Goal: Complete application form

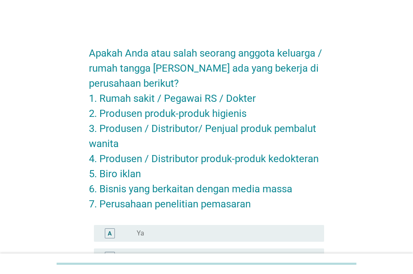
scroll to position [42, 0]
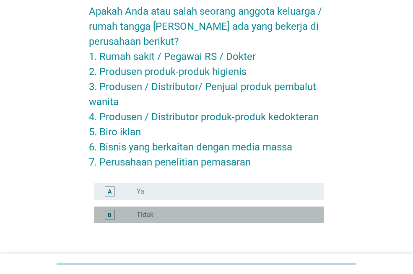
click at [177, 217] on div "radio_button_unchecked Tidak" at bounding box center [224, 215] width 174 height 8
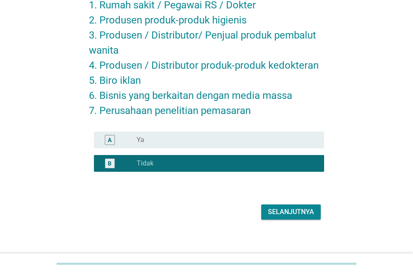
scroll to position [99, 0]
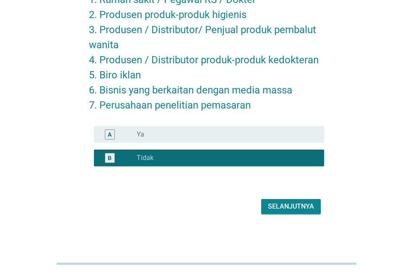
click at [275, 207] on div "Selanjutnya" at bounding box center [291, 207] width 46 height 10
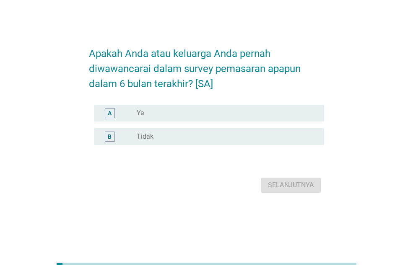
scroll to position [0, 0]
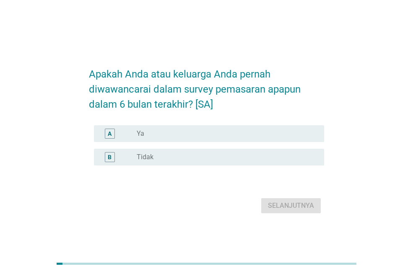
click at [285, 157] on div "radio_button_unchecked Tidak" at bounding box center [224, 157] width 174 height 8
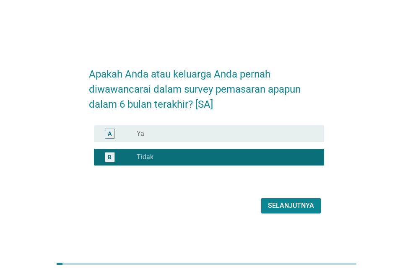
click at [303, 207] on div "Selanjutnya" at bounding box center [291, 206] width 46 height 10
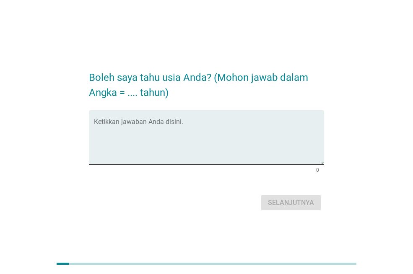
click at [255, 139] on textarea "Ketikkan jawaban Anda disini." at bounding box center [209, 142] width 230 height 44
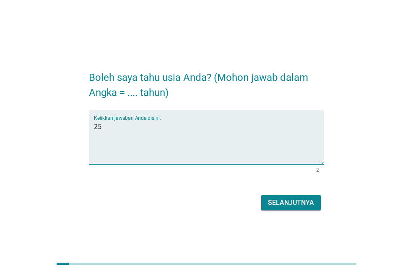
type textarea "25"
click at [306, 196] on button "Selanjutnya" at bounding box center [291, 202] width 60 height 15
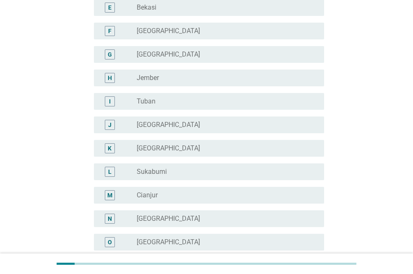
scroll to position [210, 0]
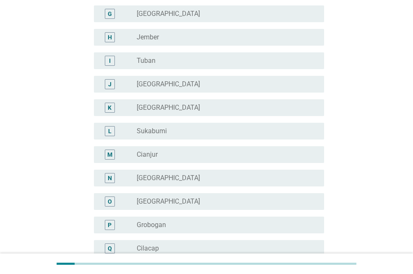
click at [212, 178] on div "radio_button_unchecked [GEOGRAPHIC_DATA]" at bounding box center [224, 178] width 174 height 8
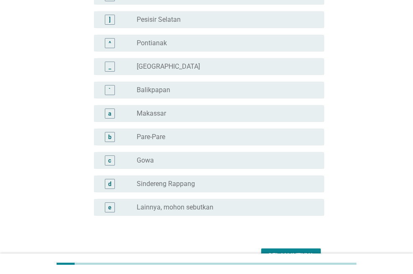
scroll to position [770, 0]
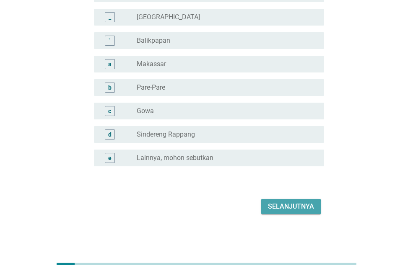
click at [301, 208] on div "Selanjutnya" at bounding box center [291, 207] width 46 height 10
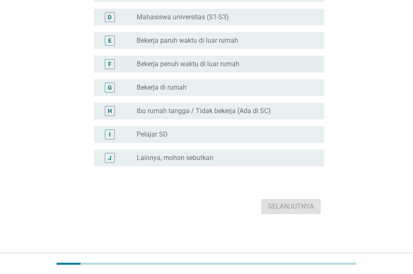
scroll to position [0, 0]
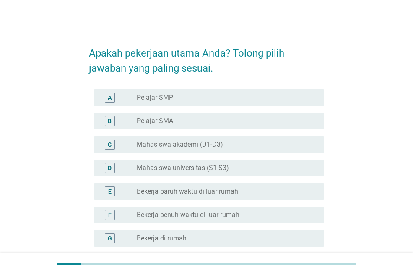
click at [283, 217] on div "radio_button_unchecked Bekerja penuh waktu di luar rumah" at bounding box center [224, 215] width 174 height 8
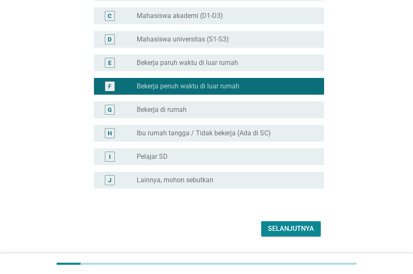
scroll to position [151, 0]
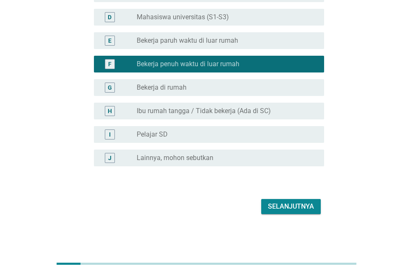
click at [286, 205] on div "Selanjutnya" at bounding box center [291, 207] width 46 height 10
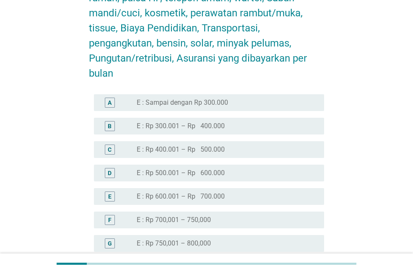
scroll to position [419, 0]
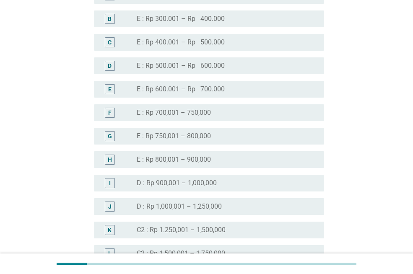
click at [282, 180] on div "radio_button_unchecked D : Rp 900,001 – 1,000,000" at bounding box center [224, 183] width 174 height 8
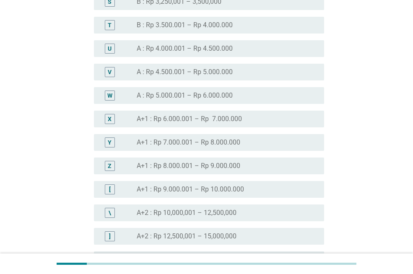
scroll to position [922, 0]
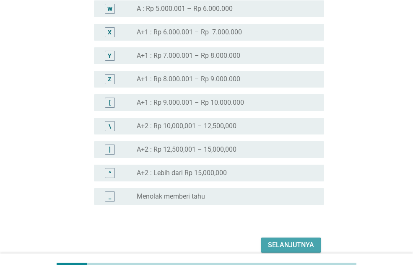
click at [299, 241] on div "Selanjutnya" at bounding box center [291, 245] width 46 height 10
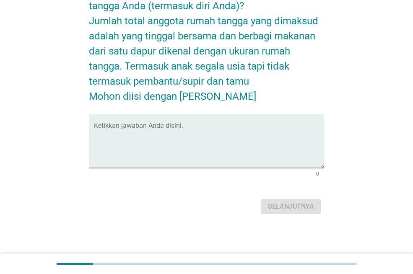
scroll to position [0, 0]
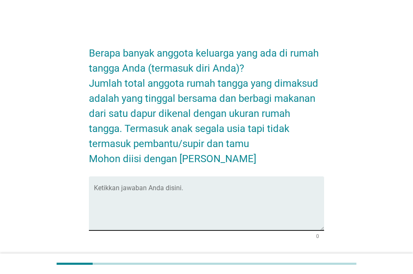
click at [262, 206] on textarea "Ketikkan jawaban Anda disini." at bounding box center [209, 209] width 230 height 44
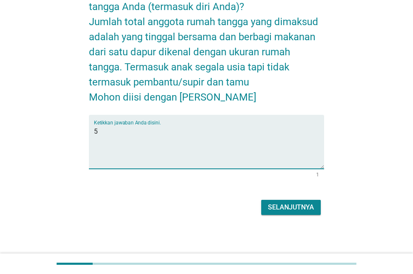
scroll to position [62, 0]
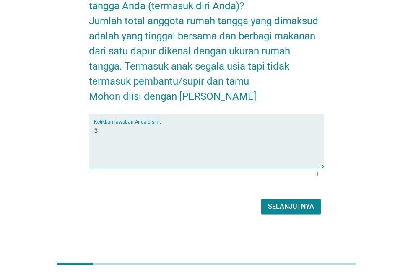
type textarea "5"
click at [298, 208] on div "Selanjutnya" at bounding box center [291, 207] width 46 height 10
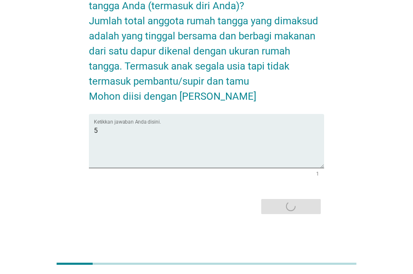
scroll to position [0, 0]
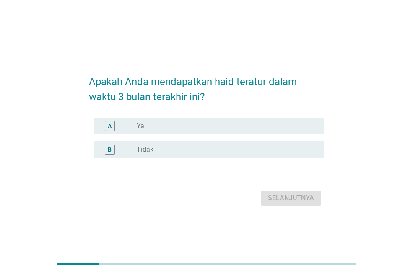
click at [297, 128] on div "radio_button_unchecked Ya" at bounding box center [224, 126] width 174 height 8
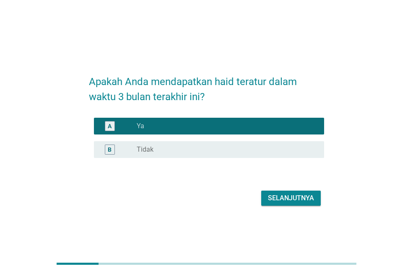
click at [301, 205] on button "Selanjutnya" at bounding box center [291, 198] width 60 height 15
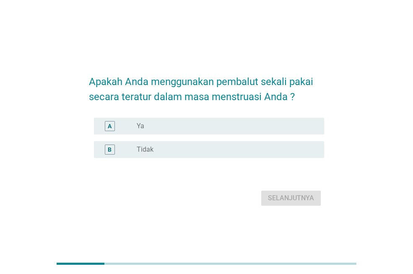
click at [285, 122] on div "radio_button_unchecked Ya" at bounding box center [224, 126] width 174 height 8
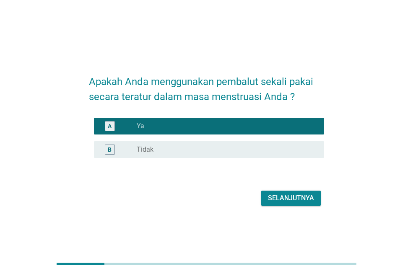
click at [299, 196] on div "Selanjutnya" at bounding box center [291, 198] width 46 height 10
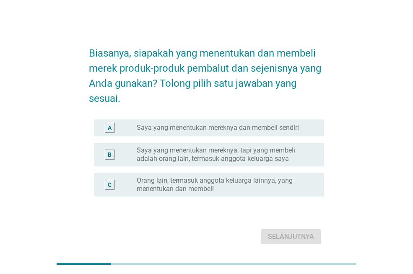
click at [293, 132] on div "radio_button_unchecked Saya yang menentukan mereknya dan membeli sendiri" at bounding box center [227, 128] width 181 height 10
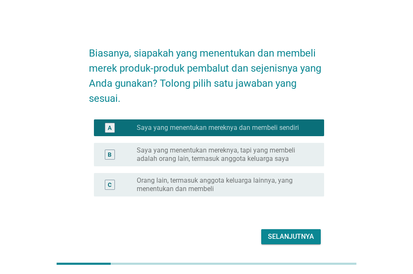
click at [305, 233] on div "Selanjutnya" at bounding box center [291, 237] width 46 height 10
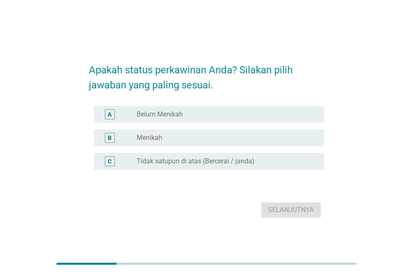
click at [282, 118] on div "radio_button_unchecked Belum Menikah" at bounding box center [224, 114] width 174 height 8
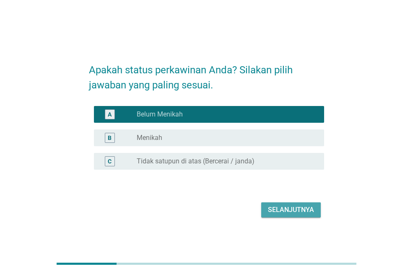
click at [299, 211] on div "Selanjutnya" at bounding box center [291, 210] width 46 height 10
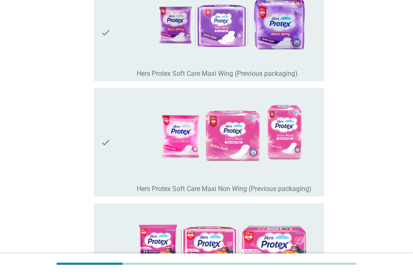
scroll to position [126, 0]
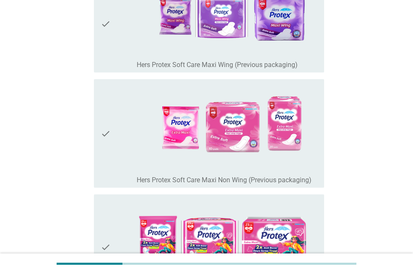
click at [113, 141] on div "check" at bounding box center [119, 134] width 36 height 102
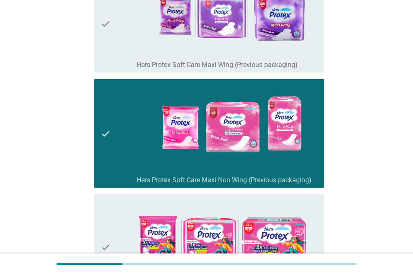
click at [113, 211] on div "check" at bounding box center [119, 247] width 36 height 99
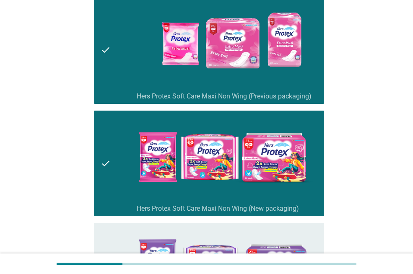
scroll to position [0, 0]
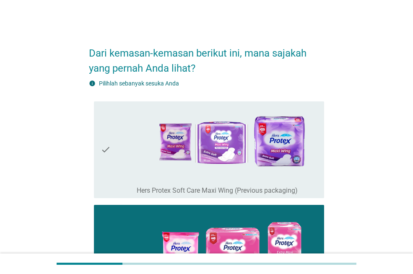
click at [106, 164] on icon "check" at bounding box center [106, 150] width 10 height 91
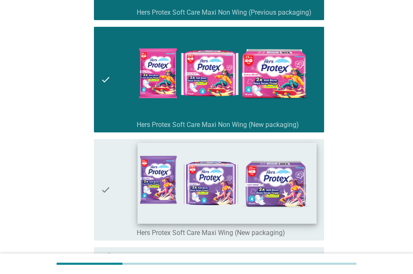
scroll to position [377, 0]
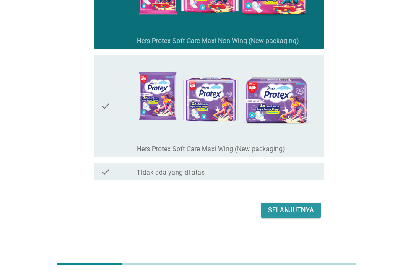
click at [280, 215] on div "Selanjutnya" at bounding box center [291, 210] width 46 height 10
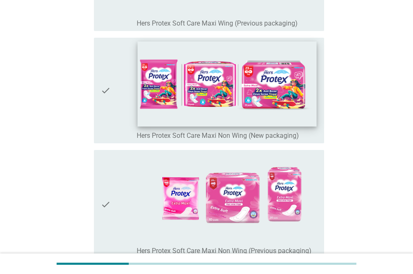
scroll to position [168, 0]
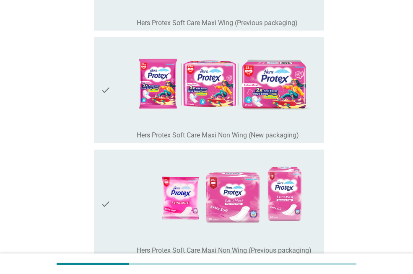
click at [120, 186] on div "check" at bounding box center [119, 204] width 36 height 102
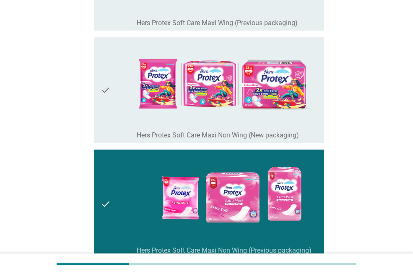
click at [102, 113] on icon "check" at bounding box center [106, 90] width 10 height 99
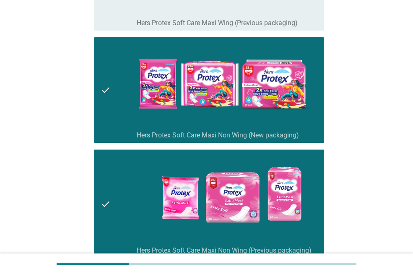
scroll to position [273, 0]
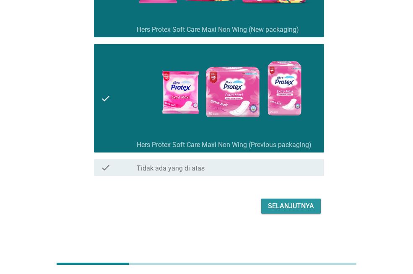
click at [292, 209] on div "Selanjutnya" at bounding box center [291, 206] width 46 height 10
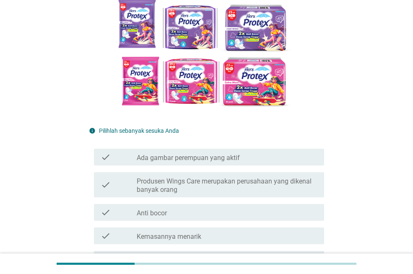
scroll to position [126, 0]
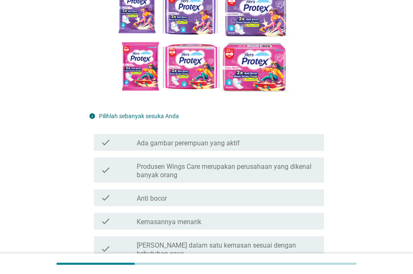
click at [298, 172] on label "Produsen Wings Care merupakan perusahaan yang dikenal banyak orang" at bounding box center [227, 171] width 181 height 17
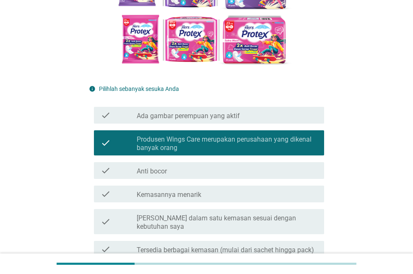
scroll to position [168, 0]
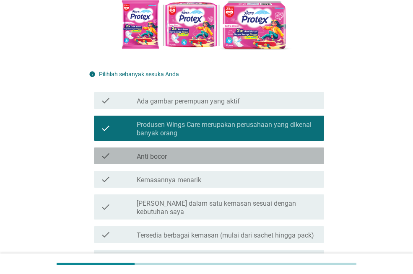
click at [293, 156] on div "check_box_outline_blank Anti bocor" at bounding box center [227, 156] width 181 height 10
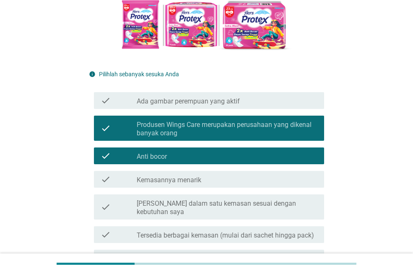
click at [298, 204] on label "[PERSON_NAME] dalam satu kemasan sesuai dengan kebutuhan saya" at bounding box center [227, 208] width 181 height 17
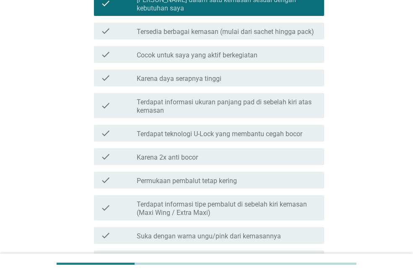
scroll to position [419, 0]
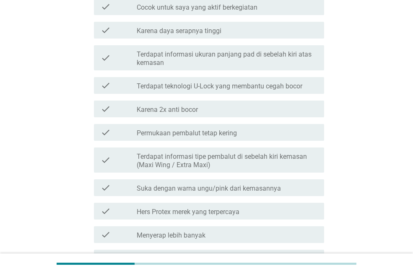
click at [297, 153] on label "Terdapat informasi tipe pembalut di sebelah kiri kemasan (Maxi Wing / Extra Max…" at bounding box center [227, 161] width 181 height 17
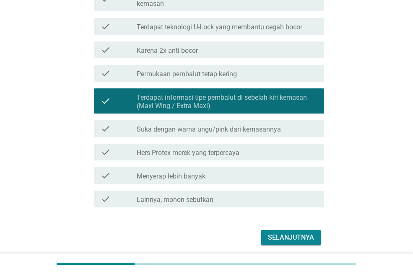
scroll to position [501, 0]
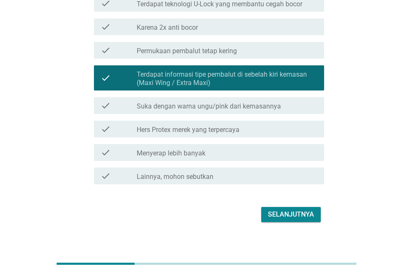
click at [303, 210] on div "Selanjutnya" at bounding box center [291, 215] width 46 height 10
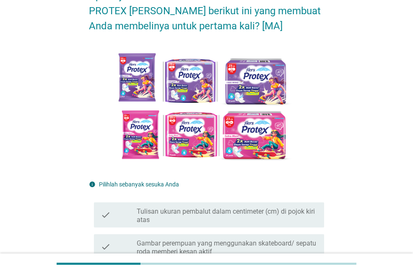
scroll to position [168, 0]
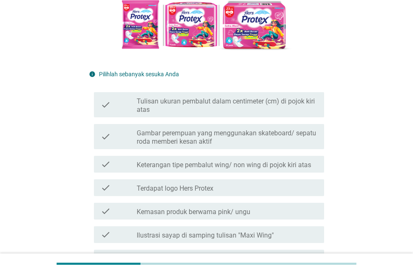
click at [280, 143] on label "Gambar perempuan yang menggunakan skateboard/ sepatu roda memberi kesan aktif" at bounding box center [227, 137] width 181 height 17
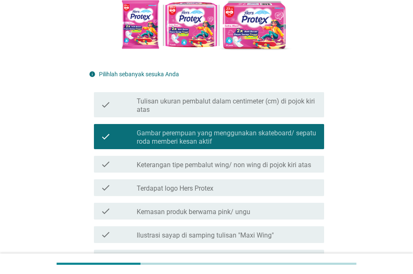
click at [285, 170] on div "check check_box_outline_blank Keterangan tipe pembalut wing/ non wing di pojok …" at bounding box center [209, 164] width 230 height 17
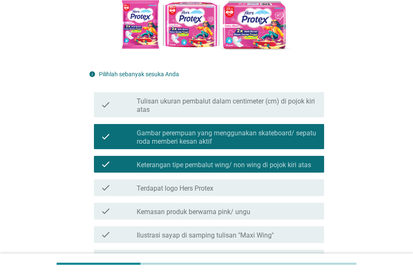
click at [283, 211] on div "check_box_outline_blank Kemasan produk berwarna pink/ ungu" at bounding box center [227, 211] width 181 height 10
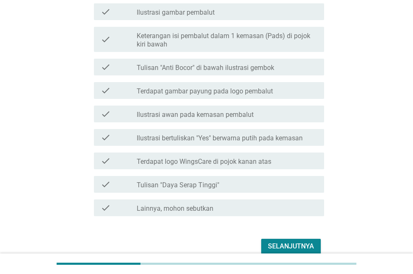
scroll to position [545, 0]
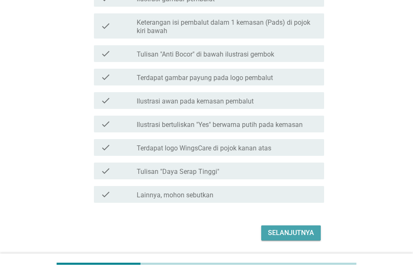
click at [281, 232] on div "Selanjutnya" at bounding box center [291, 233] width 46 height 10
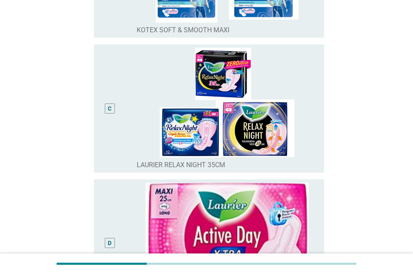
scroll to position [461, 0]
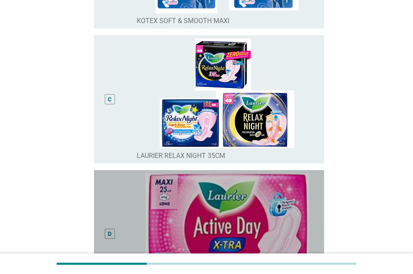
click at [122, 203] on div "D" at bounding box center [119, 235] width 36 height 122
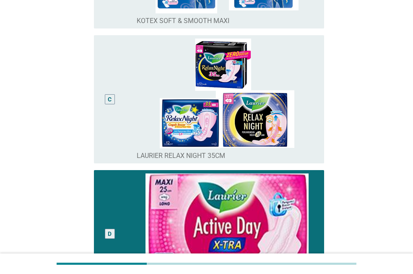
click at [104, 150] on div "C" at bounding box center [110, 100] width 18 height 122
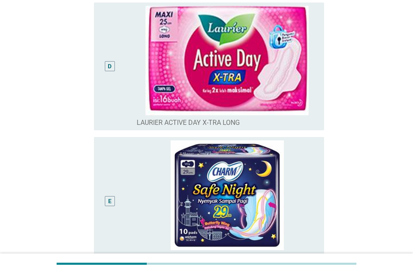
click at [101, 114] on div "D" at bounding box center [110, 67] width 18 height 122
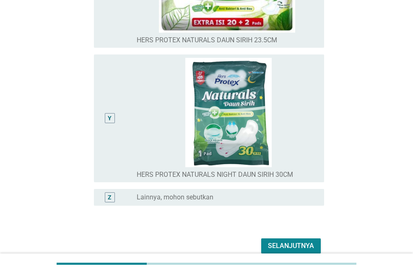
scroll to position [3357, 0]
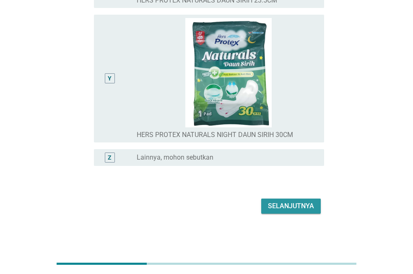
click at [308, 203] on div "Selanjutnya" at bounding box center [291, 206] width 46 height 10
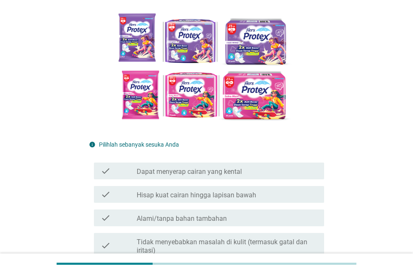
scroll to position [168, 0]
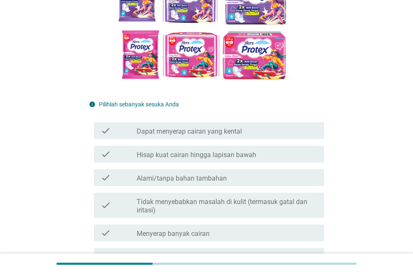
click at [292, 131] on div "check_box_outline_blank Dapat menyerap cairan yang kental" at bounding box center [227, 131] width 181 height 10
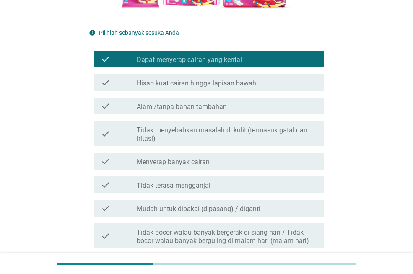
scroll to position [251, 0]
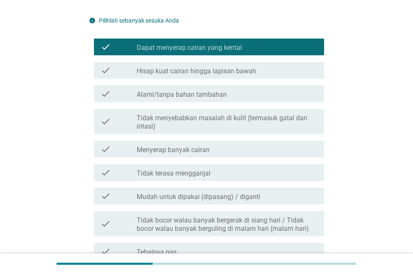
click at [285, 124] on label "Tidak menyebabkan masalah di kulit (termasuk gatal dan iritasi)" at bounding box center [227, 122] width 181 height 17
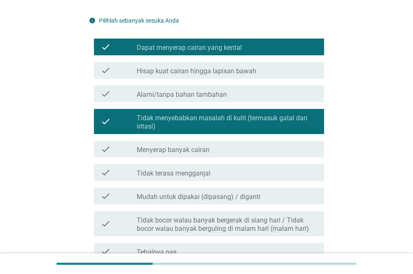
click at [275, 197] on div "check_box_outline_blank Mudah untuk dipakai (dipasang) / diganti" at bounding box center [227, 196] width 181 height 10
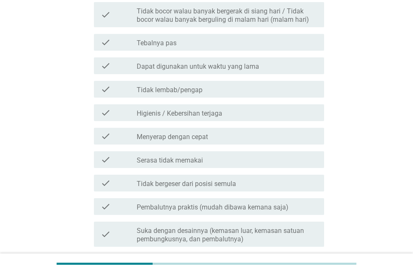
scroll to position [461, 0]
click at [280, 94] on div "check_box_outline_blank Tidak lembab/pengap" at bounding box center [227, 89] width 181 height 10
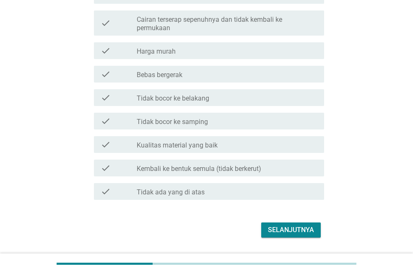
scroll to position [845, 0]
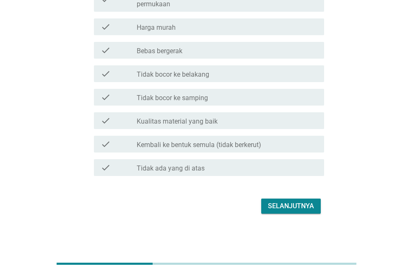
click at [286, 204] on div "Selanjutnya" at bounding box center [291, 206] width 46 height 10
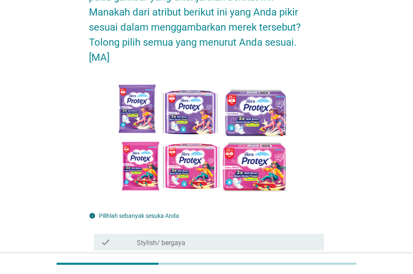
scroll to position [210, 0]
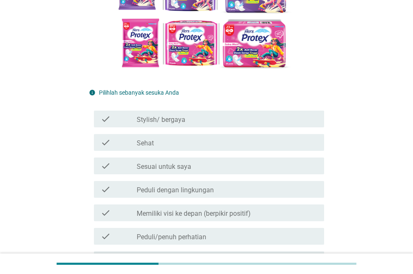
click at [206, 163] on div "check_box_outline_blank Sesuai untuk saya" at bounding box center [227, 166] width 181 height 10
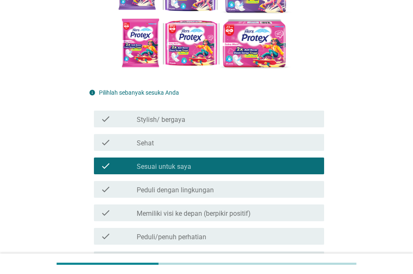
click at [201, 141] on div "check_box_outline_blank Sehat" at bounding box center [227, 142] width 181 height 10
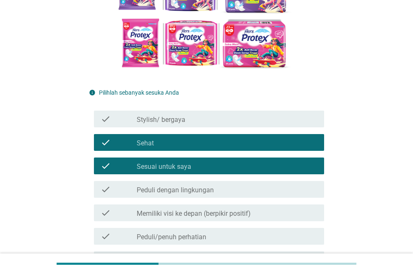
click at [210, 189] on label "Peduli dengan lingkungan" at bounding box center [175, 190] width 77 height 8
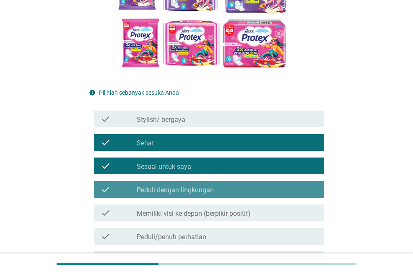
click at [210, 189] on label "Peduli dengan lingkungan" at bounding box center [175, 190] width 77 height 8
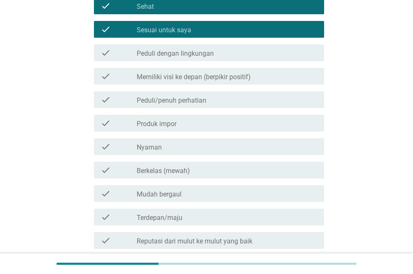
scroll to position [419, 0]
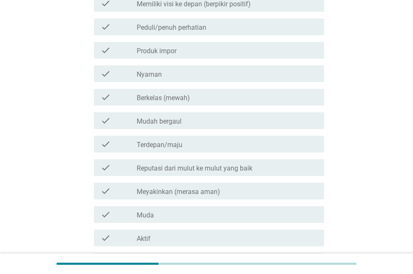
click at [229, 78] on div "check_box_outline_blank Nyaman" at bounding box center [227, 74] width 181 height 10
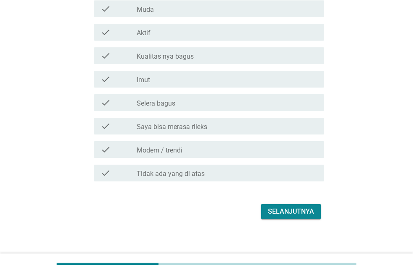
scroll to position [630, 0]
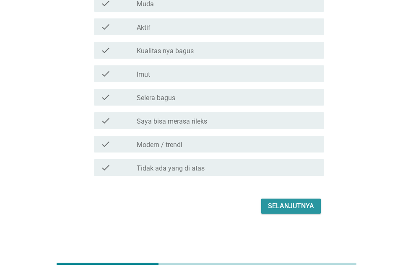
click at [280, 205] on div "Selanjutnya" at bounding box center [291, 206] width 46 height 10
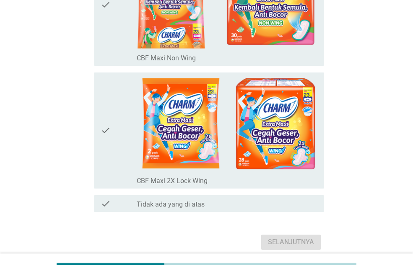
scroll to position [168, 0]
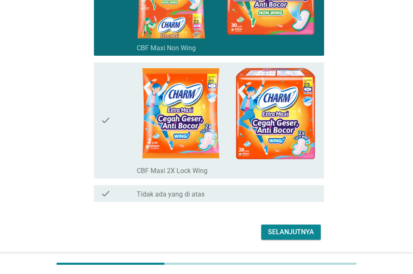
click at [276, 230] on div "Selanjutnya" at bounding box center [291, 232] width 46 height 10
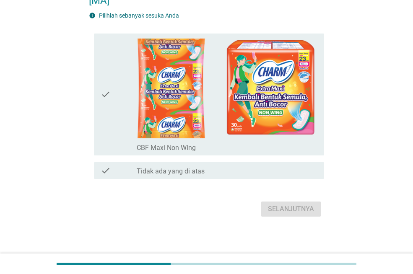
scroll to position [84, 0]
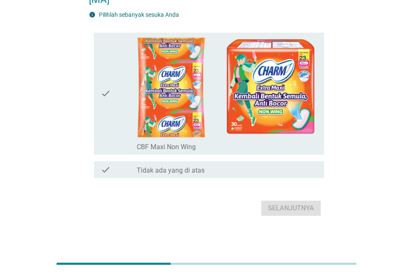
click at [130, 101] on div "check" at bounding box center [119, 93] width 36 height 115
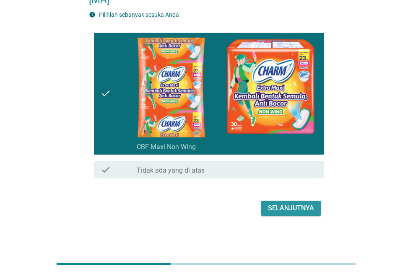
click at [287, 201] on button "Selanjutnya" at bounding box center [291, 208] width 60 height 15
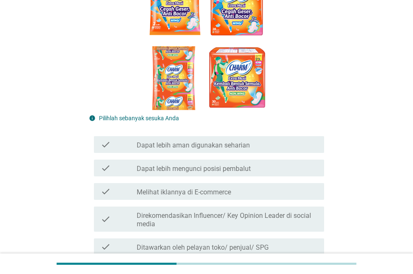
scroll to position [126, 0]
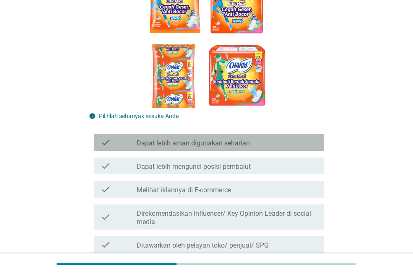
click at [277, 147] on div "check_box_outline_blank Dapat lebih aman digunakan seharian" at bounding box center [227, 142] width 181 height 10
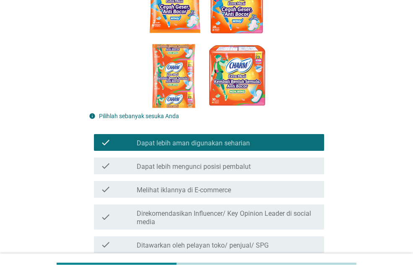
click at [286, 163] on div "check_box_outline_blank Dapat lebih mengunci posisi pembalut" at bounding box center [227, 166] width 181 height 10
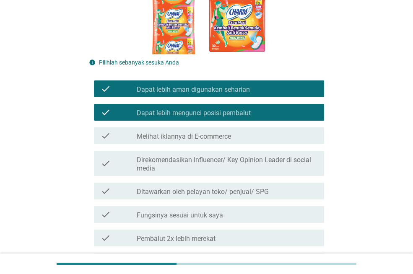
scroll to position [251, 0]
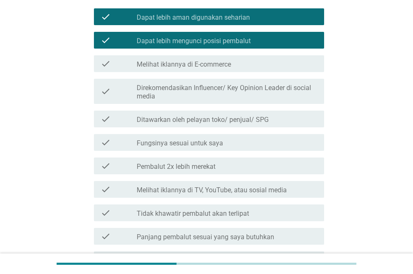
click at [275, 167] on div "check_box_outline_blank Pembalut 2x lebih merekat" at bounding box center [227, 166] width 181 height 10
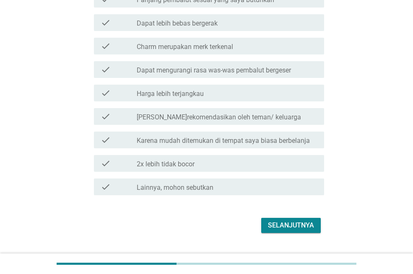
scroll to position [516, 0]
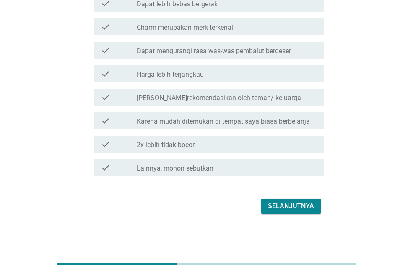
click at [291, 200] on button "Selanjutnya" at bounding box center [291, 206] width 60 height 15
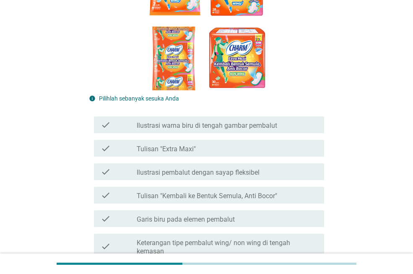
scroll to position [168, 0]
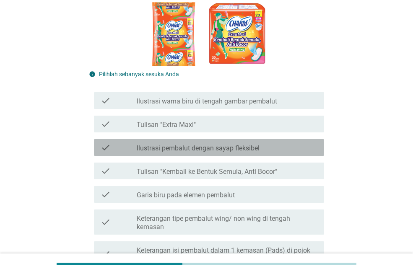
click at [283, 152] on div "check_box_outline_blank Ilustrasi pembalut dengan sayap fleksibel" at bounding box center [227, 148] width 181 height 10
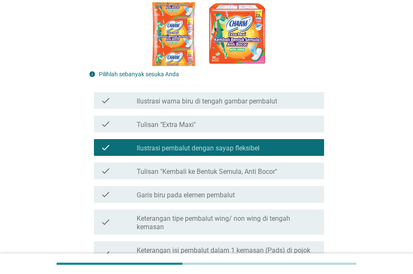
click at [283, 165] on div "check check_box_outline_blank Tulisan "Kembali ke Bentuk Semula, Anti Bocor"" at bounding box center [209, 171] width 230 height 17
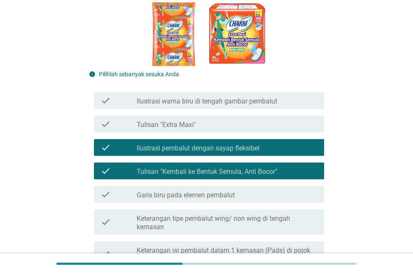
click at [283, 214] on div "check_box_outline_blank Keterangan tipe pembalut wing/ non wing di tengah kemas…" at bounding box center [227, 222] width 181 height 18
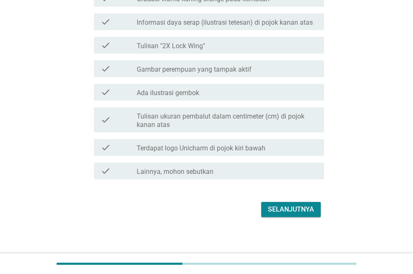
scroll to position [548, 0]
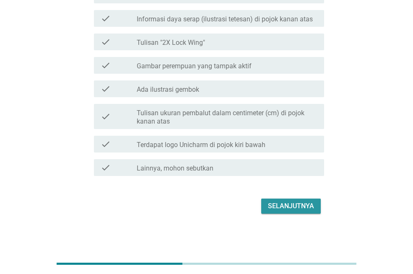
click at [292, 206] on div "Selanjutnya" at bounding box center [291, 206] width 46 height 10
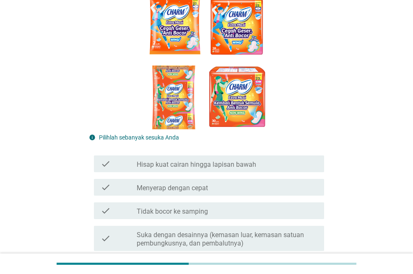
scroll to position [168, 0]
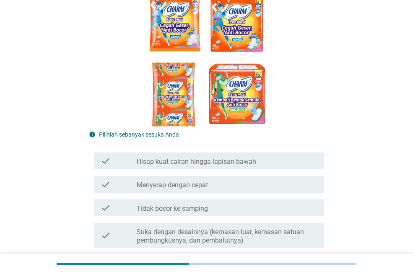
click at [281, 167] on div "check check_box_outline_blank Hisap kuat cairan hingga lapisan bawah" at bounding box center [209, 161] width 230 height 17
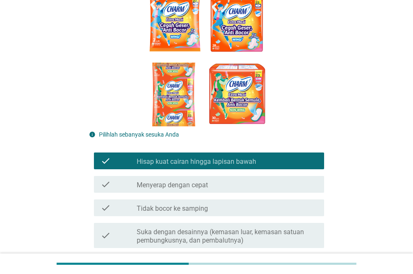
click at [264, 211] on div "check_box_outline_blank Tidak bocor ke samping" at bounding box center [227, 208] width 181 height 10
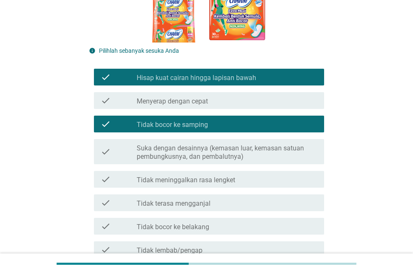
click at [264, 176] on div "check_box_outline_blank Tidak meninggalkan rasa lengket" at bounding box center [227, 179] width 181 height 10
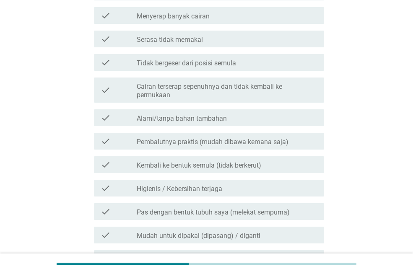
scroll to position [796, 0]
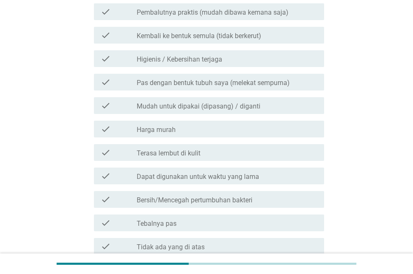
click at [287, 217] on div "check check_box_outline_blank Tebalnya pas" at bounding box center [209, 223] width 230 height 17
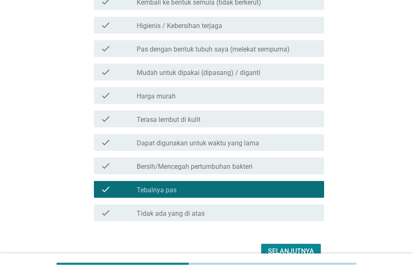
scroll to position [875, 0]
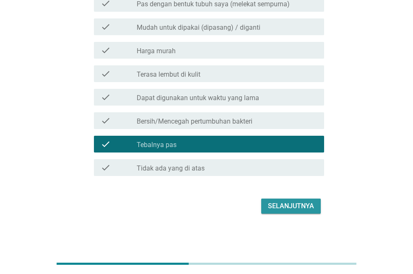
click at [289, 208] on div "Selanjutnya" at bounding box center [291, 206] width 46 height 10
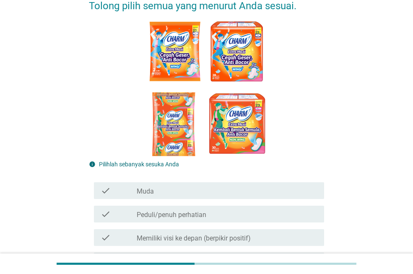
scroll to position [126, 0]
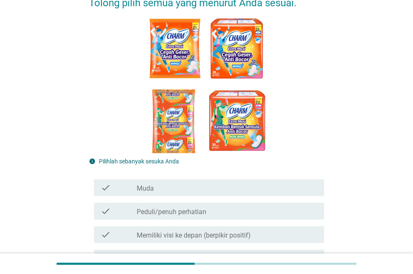
click at [274, 184] on div "check_box_outline_blank Muda" at bounding box center [227, 188] width 181 height 10
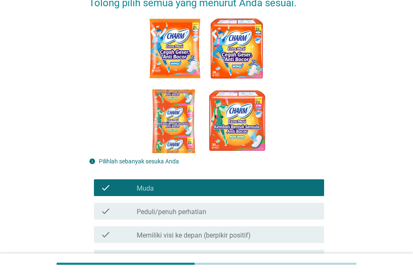
click at [280, 205] on div "check check_box_outline_blank Peduli/penuh perhatian" at bounding box center [209, 211] width 230 height 17
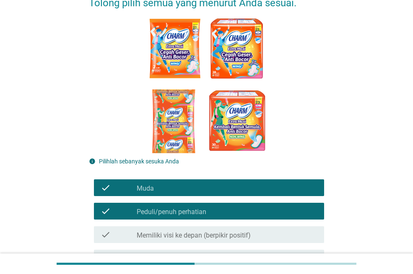
click at [286, 232] on div "check_box_outline_blank Memiliki visi ke depan (berpikir positif)" at bounding box center [227, 235] width 181 height 10
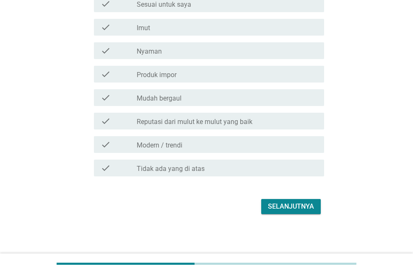
scroll to position [615, 0]
click at [298, 210] on div "Selanjutnya" at bounding box center [291, 206] width 46 height 10
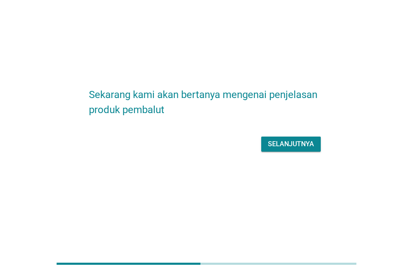
scroll to position [0, 0]
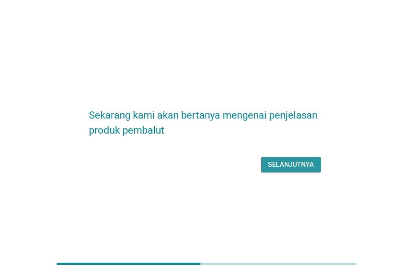
click at [292, 165] on div "Selanjutnya" at bounding box center [291, 165] width 46 height 10
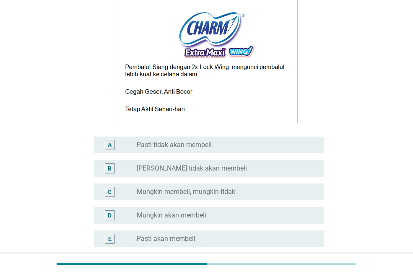
scroll to position [126, 0]
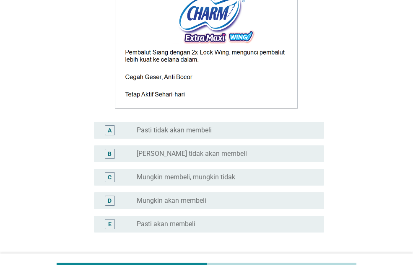
click at [286, 200] on div "radio_button_unchecked Mungkin akan membeli" at bounding box center [224, 201] width 174 height 8
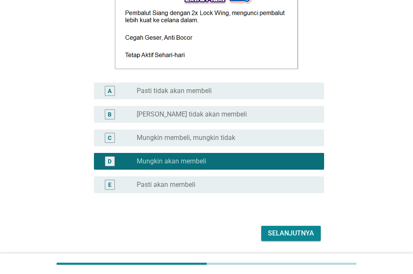
scroll to position [192, 0]
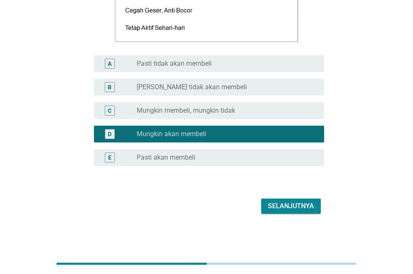
click at [288, 207] on div "Selanjutnya" at bounding box center [291, 206] width 46 height 10
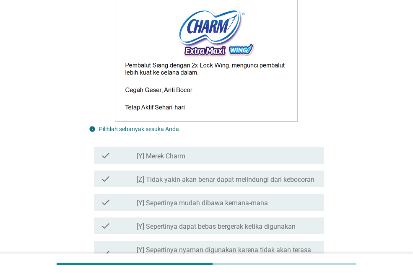
scroll to position [293, 0]
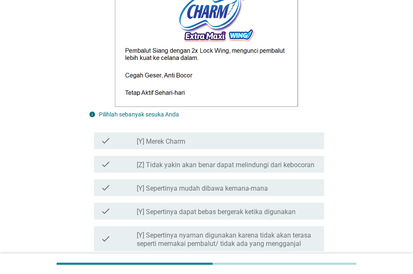
click at [254, 185] on label "[Y] Sepertinya mudah dibawa kemana-mana" at bounding box center [202, 188] width 131 height 8
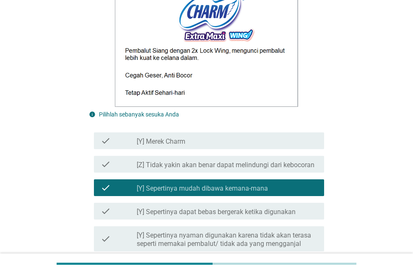
scroll to position [377, 0]
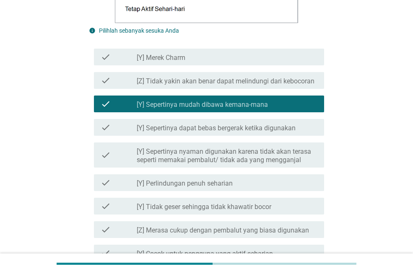
click at [265, 130] on label "[Y] Sepertinya dapat bebas bergerak ketika digunakan" at bounding box center [216, 128] width 159 height 8
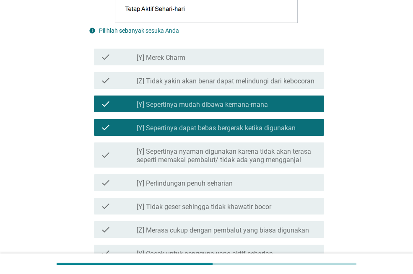
click at [260, 184] on div "check_box_outline_blank [Y] Perlindungan penuh seharian" at bounding box center [227, 183] width 181 height 10
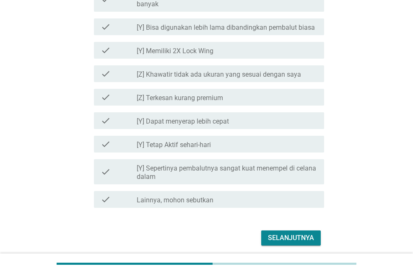
scroll to position [951, 0]
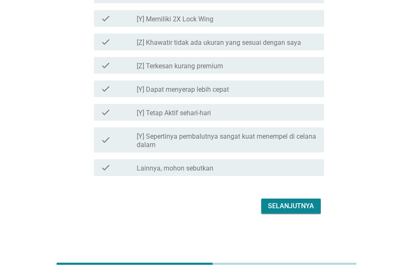
click at [286, 207] on div "Selanjutnya" at bounding box center [291, 206] width 46 height 10
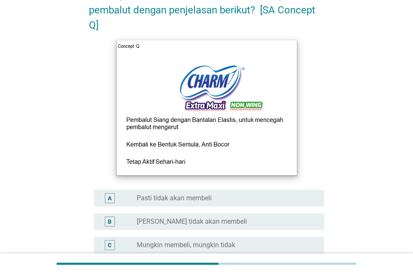
scroll to position [126, 0]
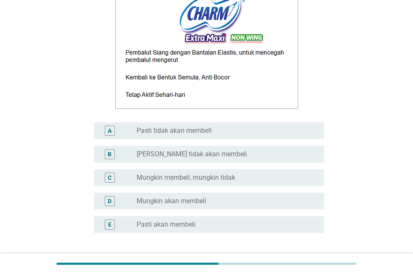
click at [284, 180] on div "radio_button_unchecked Mungkin membeli, mungkin tidak" at bounding box center [224, 178] width 174 height 8
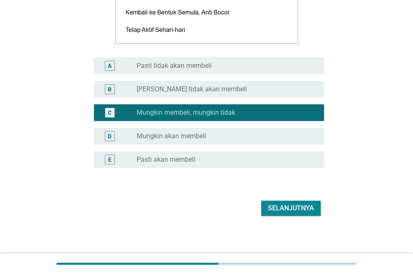
scroll to position [192, 0]
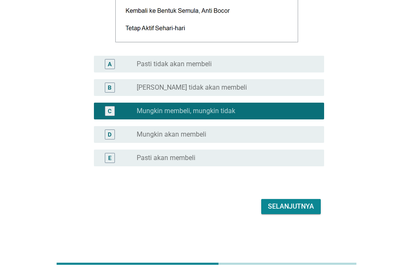
click at [294, 205] on div "Selanjutnya" at bounding box center [291, 207] width 46 height 10
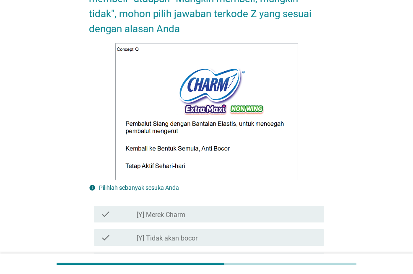
scroll to position [335, 0]
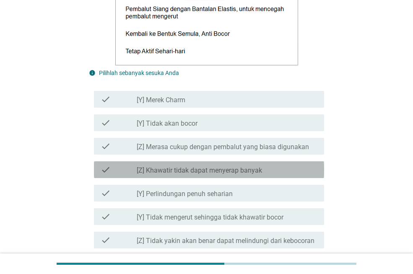
click at [245, 168] on label "[Z] Khawatir tidak dapat menyerap banyak" at bounding box center [199, 170] width 125 height 8
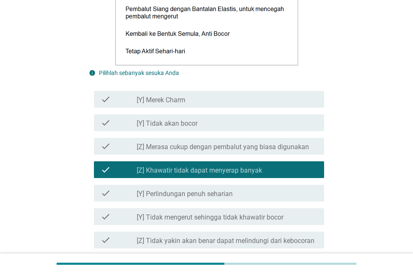
click at [253, 237] on div "check_box_outline_blank [Z] Tidak yakin akan benar dapat melindungi dari keboco…" at bounding box center [227, 240] width 181 height 10
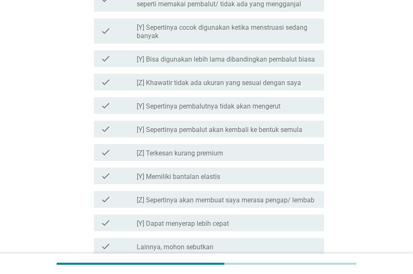
scroll to position [942, 0]
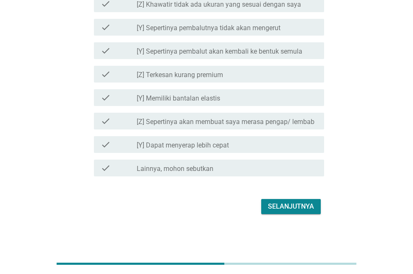
click at [288, 123] on label "[Z] Sepertinya akan membuat saya merasa pengap/ lembab" at bounding box center [226, 122] width 178 height 8
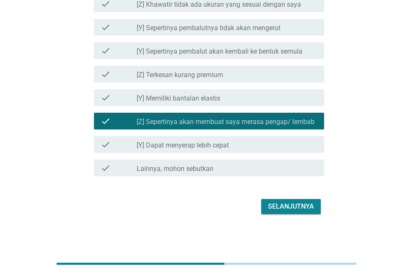
click at [298, 206] on div "Selanjutnya" at bounding box center [291, 207] width 46 height 10
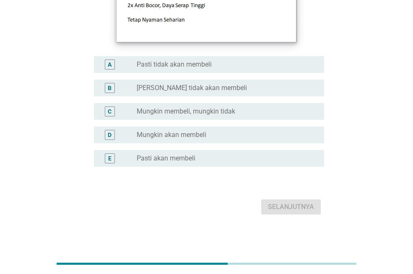
scroll to position [177, 0]
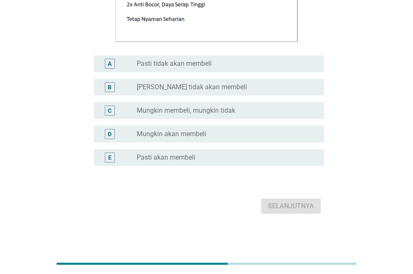
click at [232, 139] on div "radio_button_unchecked Mungkin akan membeli" at bounding box center [227, 134] width 181 height 10
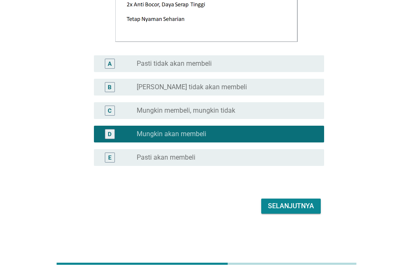
click at [265, 200] on button "Selanjutnya" at bounding box center [291, 206] width 60 height 15
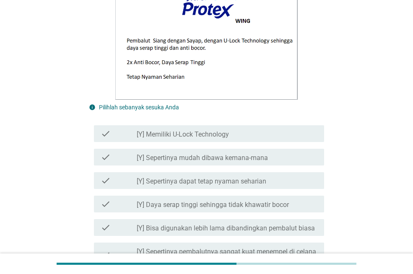
scroll to position [377, 0]
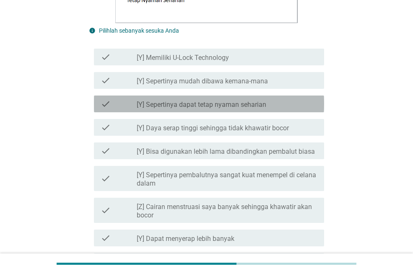
click at [295, 103] on div "check_box_outline_blank [Y] Sepertinya dapat tetap nyaman seharian" at bounding box center [227, 104] width 181 height 10
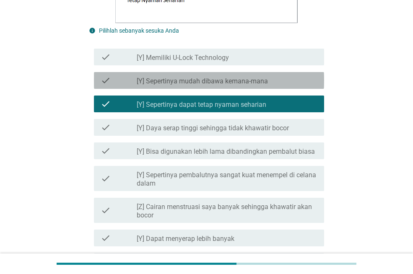
click at [291, 84] on div "check_box_outline_blank [Y] Sepertinya mudah dibawa kemana-mana" at bounding box center [227, 80] width 181 height 10
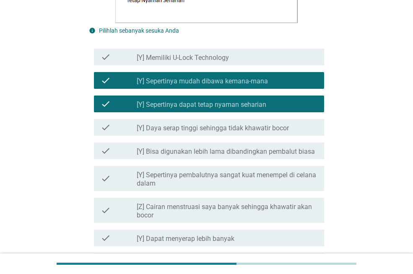
click at [287, 179] on label "[Y] Sepertinya pembalutnya sangat kuat menempel di celana dalam" at bounding box center [227, 179] width 181 height 17
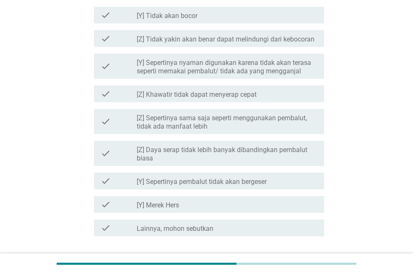
scroll to position [922, 0]
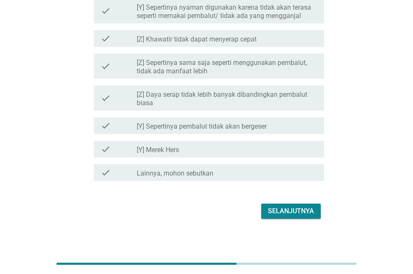
click at [298, 202] on div "Selanjutnya" at bounding box center [206, 211] width 235 height 20
click at [305, 210] on div "Selanjutnya" at bounding box center [291, 211] width 46 height 10
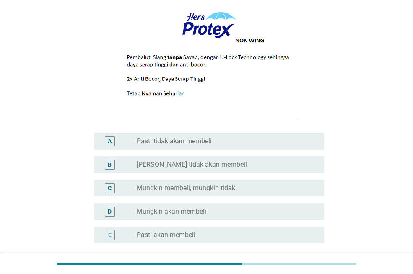
scroll to position [177, 0]
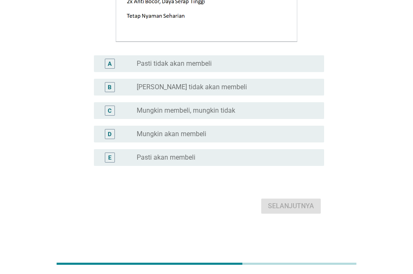
click at [272, 138] on div "radio_button_unchecked Mungkin akan membeli" at bounding box center [224, 134] width 174 height 8
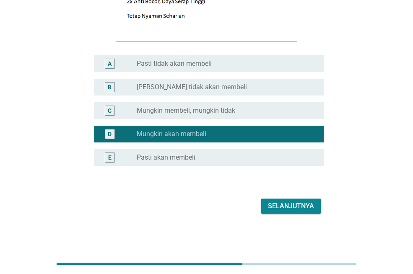
click at [301, 206] on div "Selanjutnya" at bounding box center [291, 206] width 46 height 10
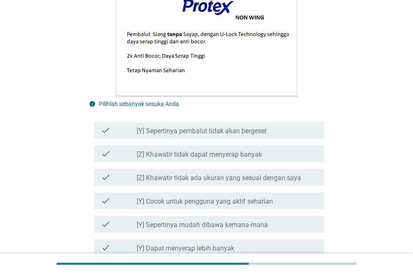
scroll to position [377, 0]
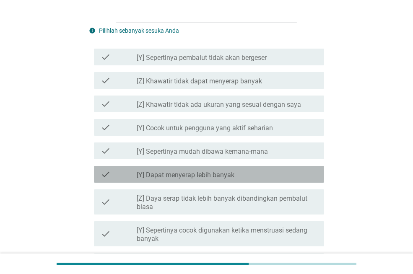
click at [274, 176] on div "check_box_outline_blank [Y] Dapat menyerap lebih banyak" at bounding box center [227, 174] width 181 height 10
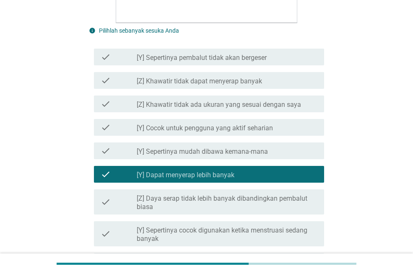
click at [273, 152] on div "check_box_outline_blank [Y] Sepertinya mudah dibawa kemana-mana" at bounding box center [227, 151] width 181 height 10
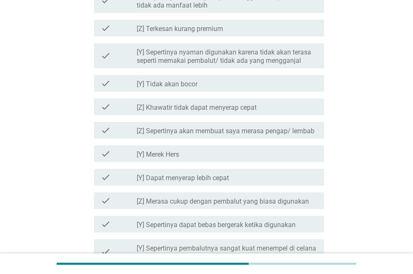
scroll to position [838, 0]
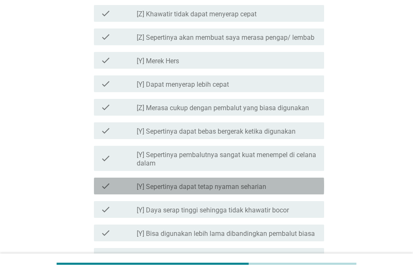
click at [285, 187] on div "check_box_outline_blank [Y] Sepertinya dapat tetap nyaman seharian" at bounding box center [227, 186] width 181 height 10
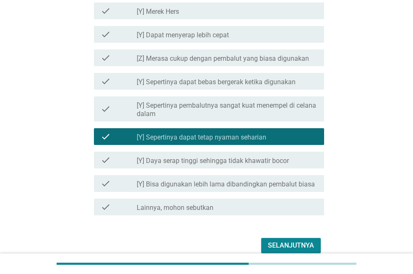
scroll to position [927, 0]
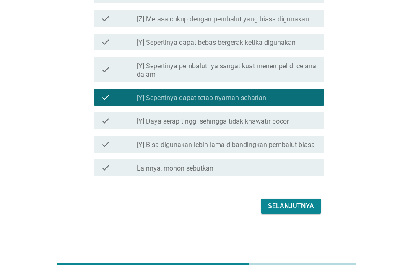
click at [293, 203] on div "Selanjutnya" at bounding box center [291, 206] width 46 height 10
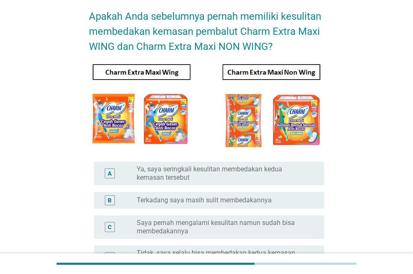
scroll to position [84, 0]
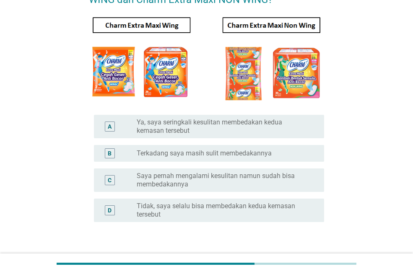
click at [278, 130] on label "Ya, saya seringkali kesulitan membedakan kedua kemasan tersebut" at bounding box center [224, 126] width 174 height 17
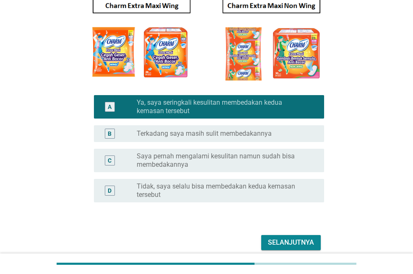
scroll to position [140, 0]
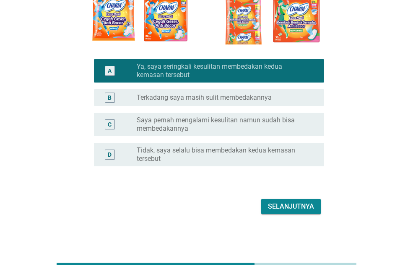
click at [299, 208] on div "Selanjutnya" at bounding box center [291, 207] width 46 height 10
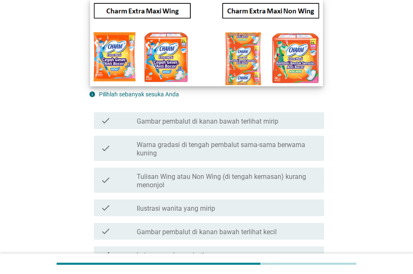
scroll to position [126, 0]
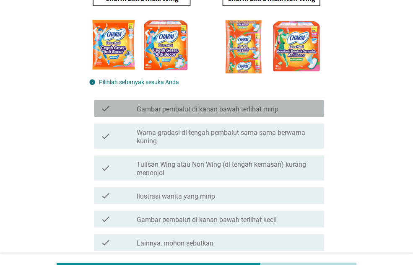
click at [284, 109] on div "check_box_outline_blank Gambar pembalut di kanan bawah terlihat mirip" at bounding box center [227, 109] width 181 height 10
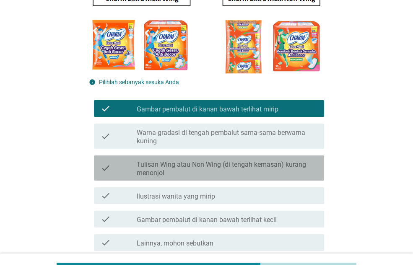
click at [292, 169] on label "Tulisan Wing atau Non Wing (di tengah kemasan) kurang menonjol" at bounding box center [227, 169] width 181 height 17
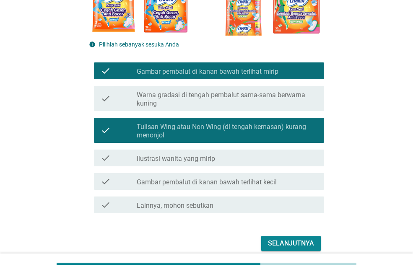
scroll to position [200, 0]
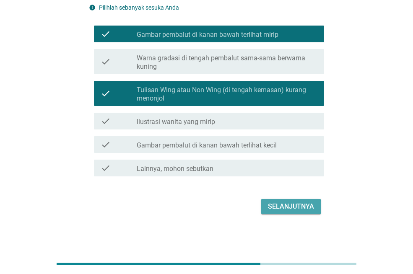
click at [294, 206] on div "Selanjutnya" at bounding box center [291, 207] width 46 height 10
